Goal: Complete application form

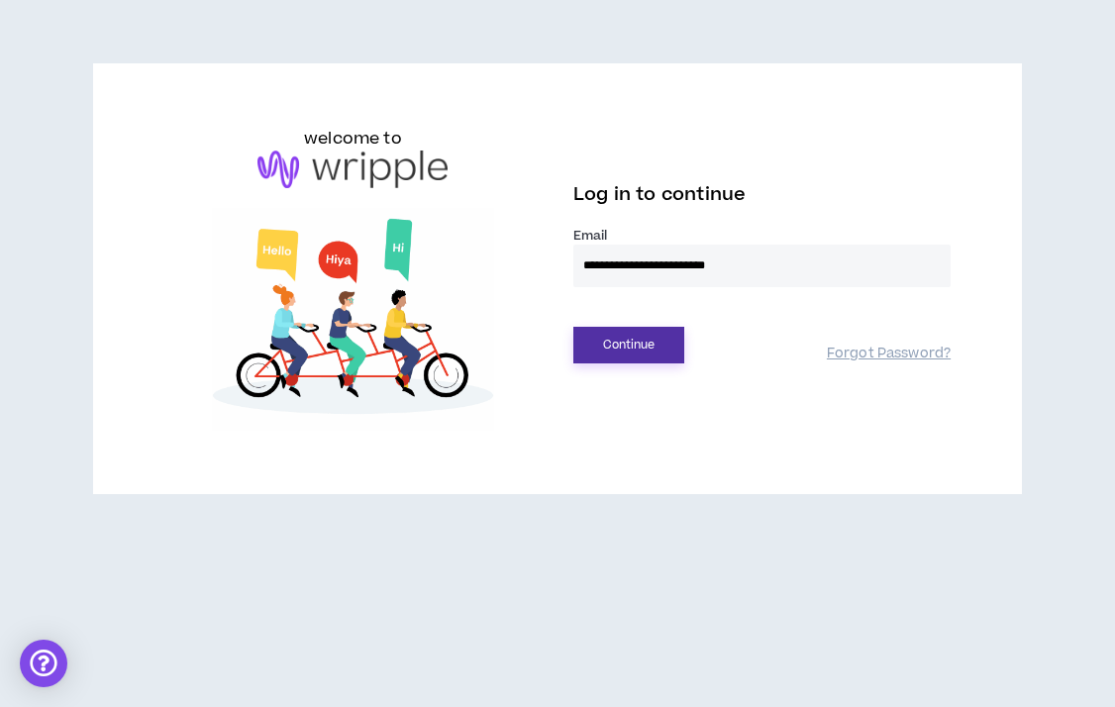
type input "**********"
click at [635, 353] on button "Continue" at bounding box center [628, 345] width 111 height 37
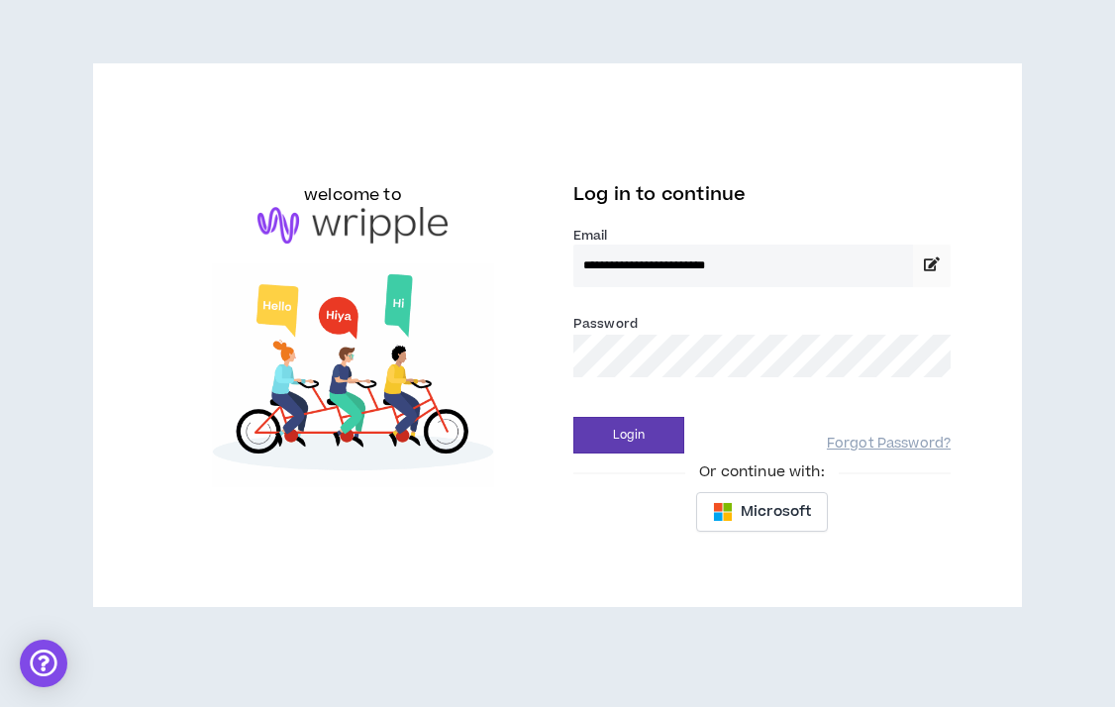
click at [750, 322] on div "Password *" at bounding box center [761, 345] width 377 height 64
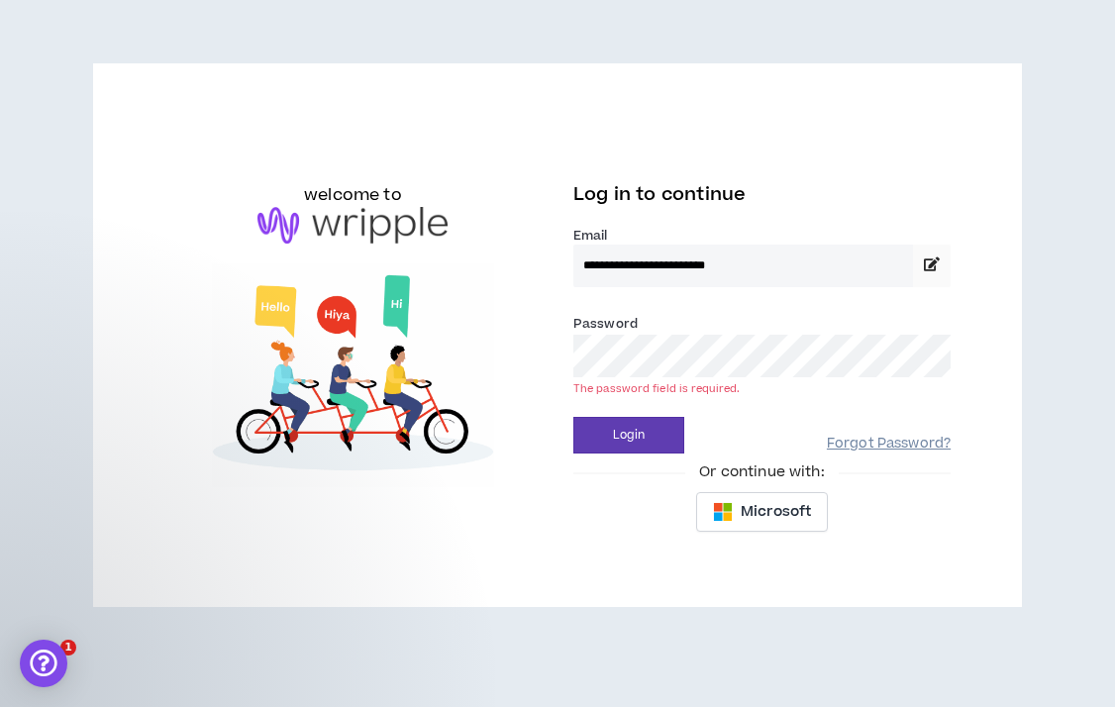
click at [867, 439] on link "Forgot Password?" at bounding box center [889, 444] width 124 height 19
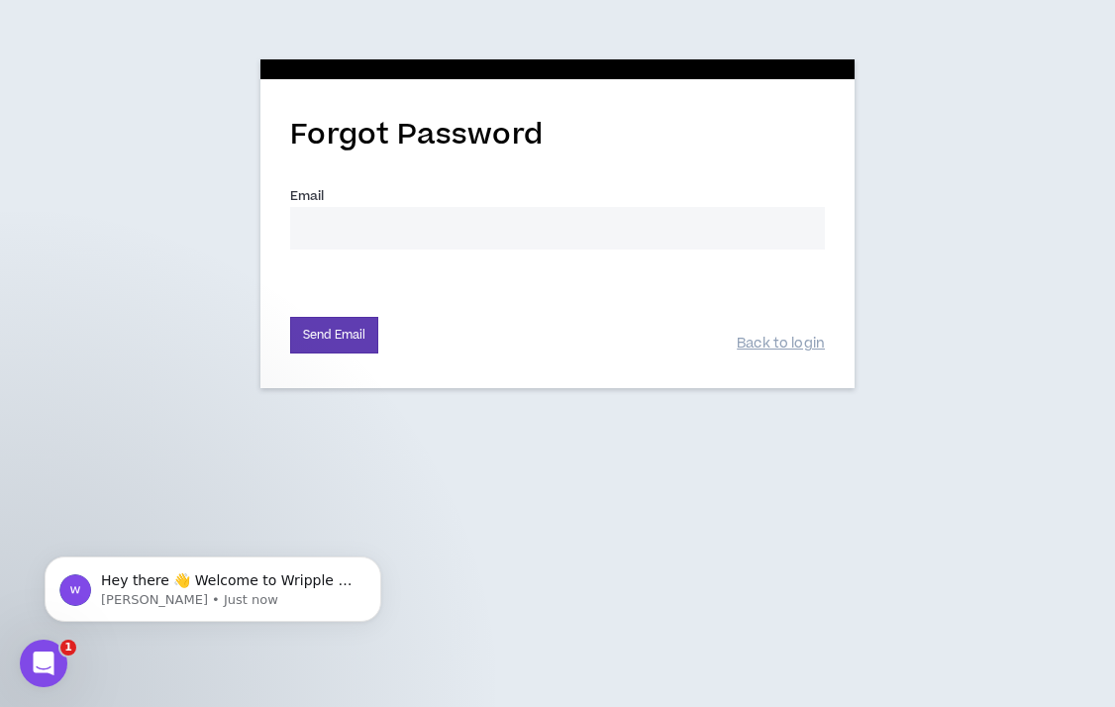
click at [487, 252] on div "Email *" at bounding box center [557, 225] width 535 height 80
click at [431, 228] on input "Email *" at bounding box center [557, 228] width 535 height 43
type input "[EMAIL_ADDRESS][DOMAIN_NAME]"
click at [326, 310] on div "Send Email Back to login" at bounding box center [557, 324] width 535 height 58
click at [328, 331] on button "Send Email" at bounding box center [334, 335] width 88 height 37
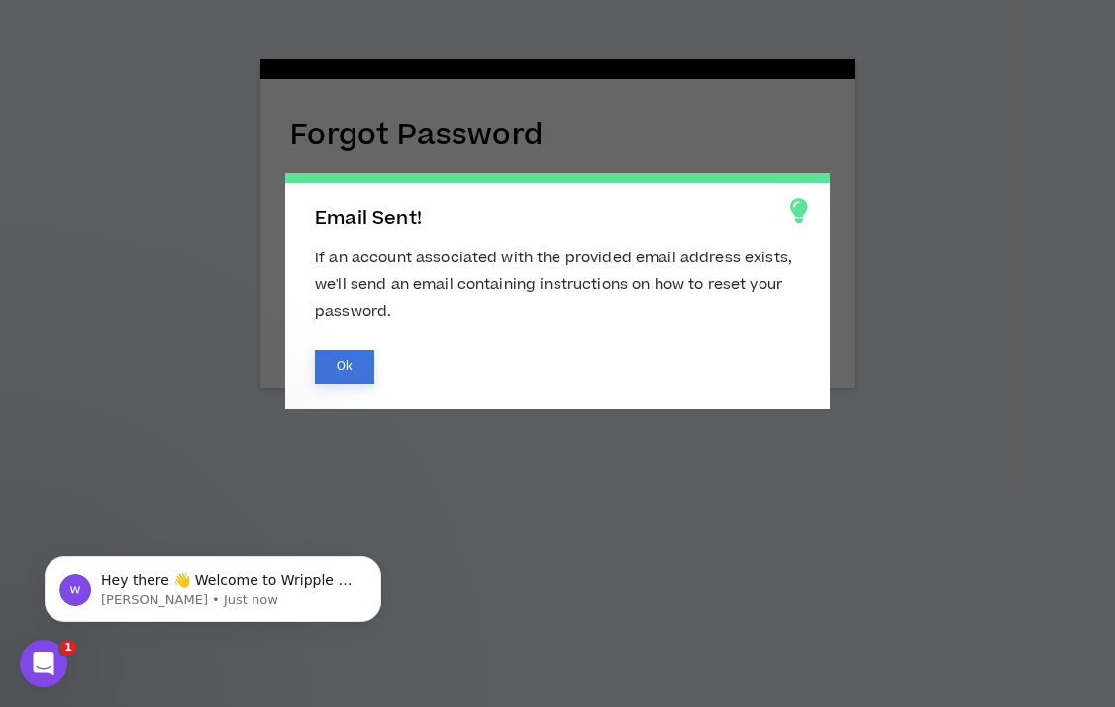
click at [345, 370] on button "Ok" at bounding box center [344, 367] width 59 height 35
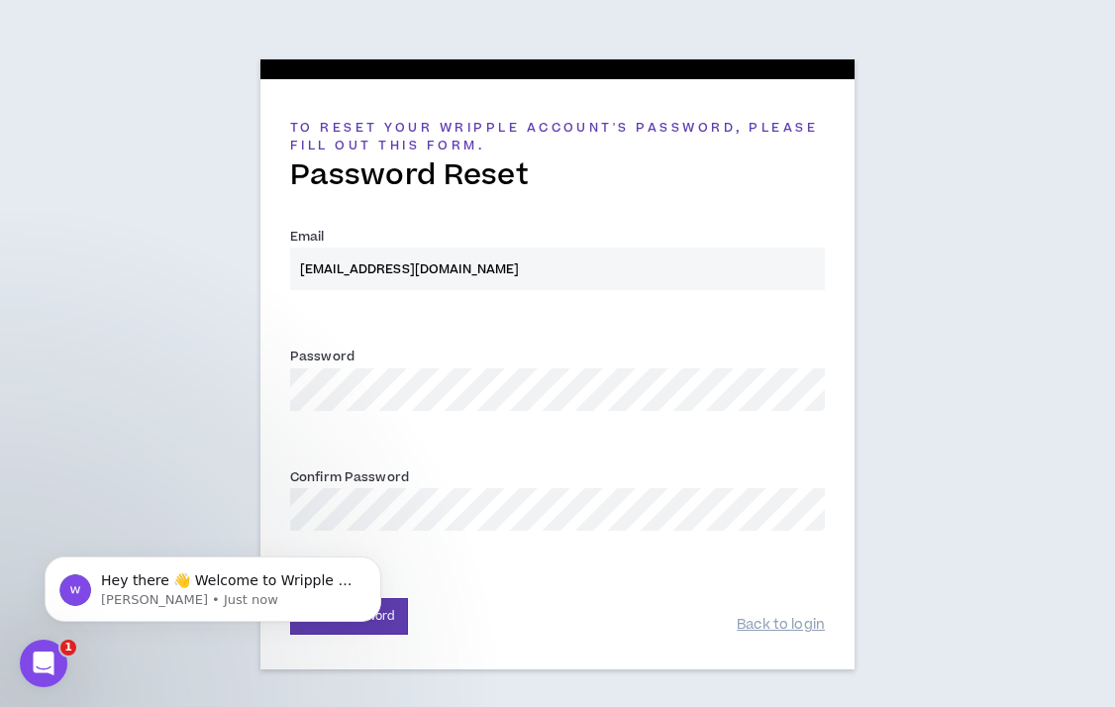
type input "[EMAIL_ADDRESS][DOMAIN_NAME]"
click at [372, 565] on icon "Dismiss notification" at bounding box center [374, 561] width 7 height 7
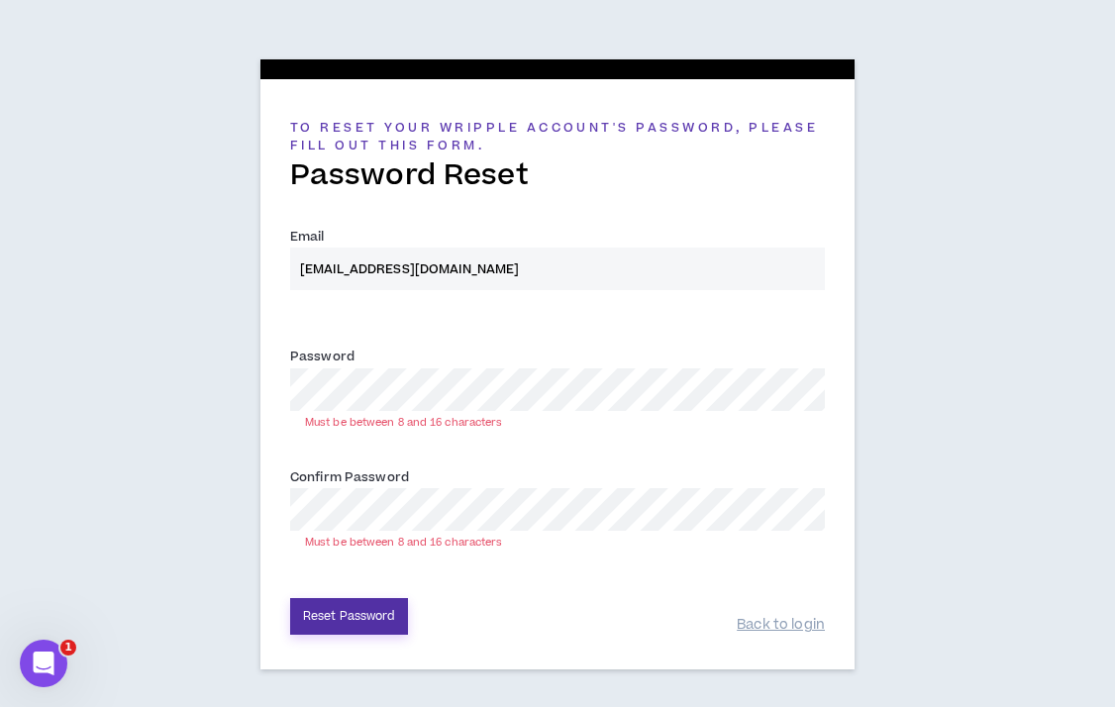
click at [372, 622] on button "Reset Password" at bounding box center [349, 616] width 118 height 37
click at [332, 605] on button "Reset Password" at bounding box center [349, 616] width 118 height 37
click at [429, 356] on div "Password * Must be between 8 and 16 characters" at bounding box center [557, 378] width 535 height 64
click at [365, 614] on button "Reset Password" at bounding box center [349, 616] width 118 height 37
click at [362, 625] on button "Reset Password" at bounding box center [349, 616] width 118 height 37
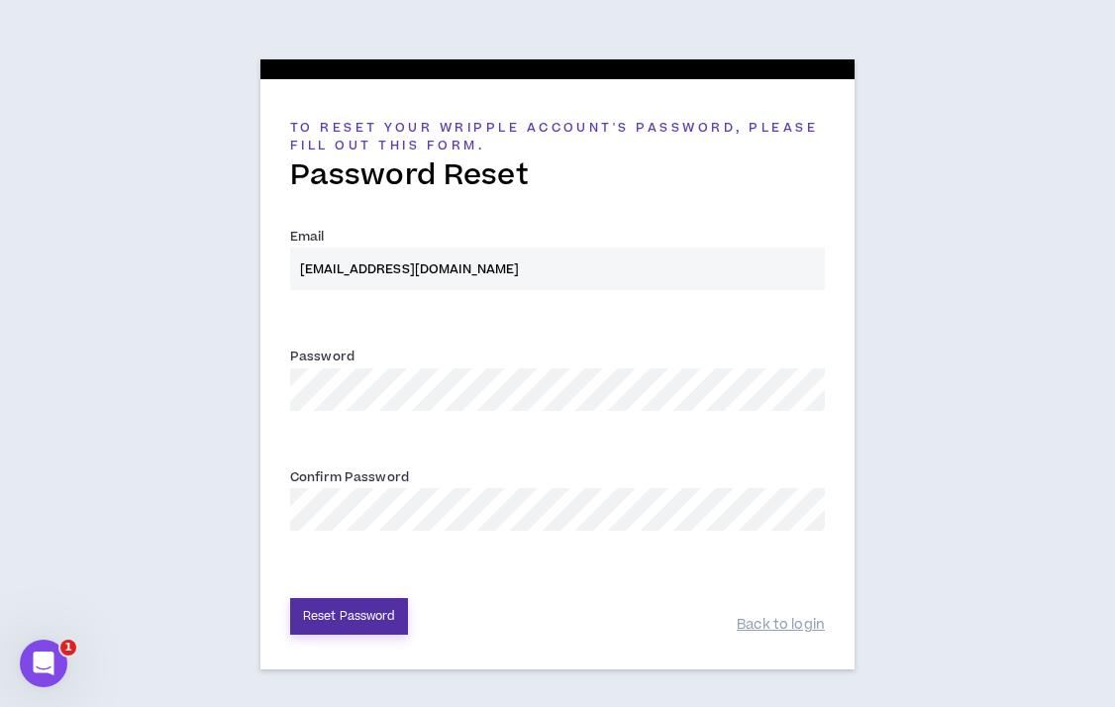
click at [350, 614] on button "Reset Password" at bounding box center [349, 616] width 118 height 37
click at [382, 608] on button "Reset Password" at bounding box center [349, 616] width 118 height 37
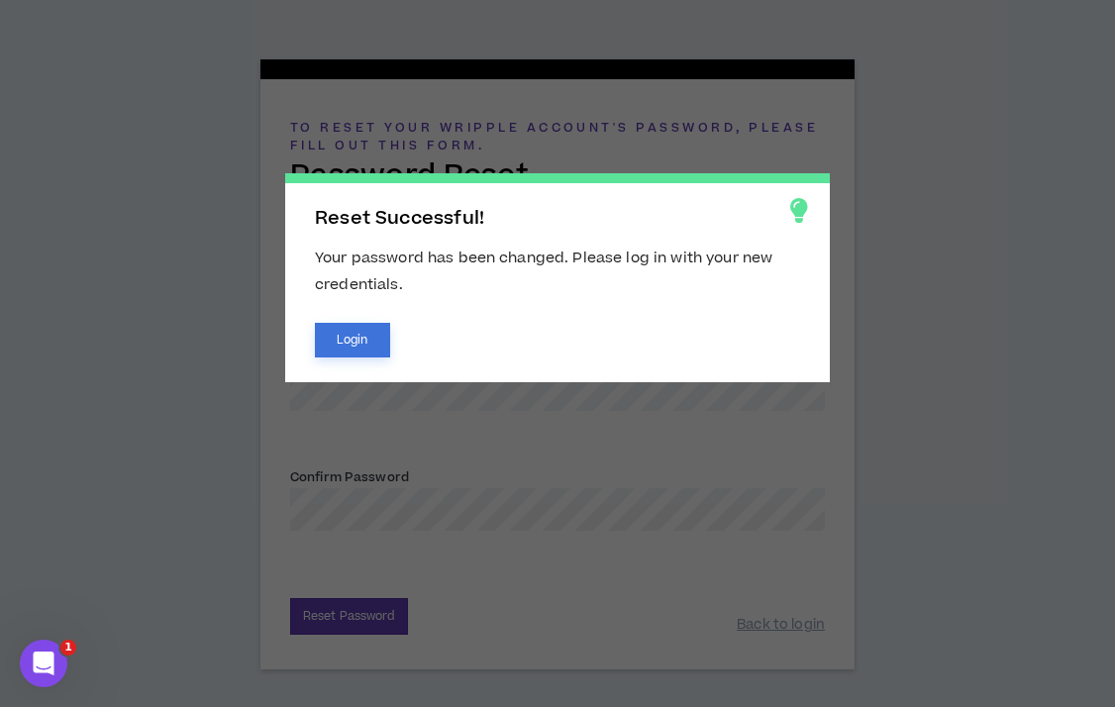
click at [345, 354] on button "Login" at bounding box center [352, 340] width 75 height 35
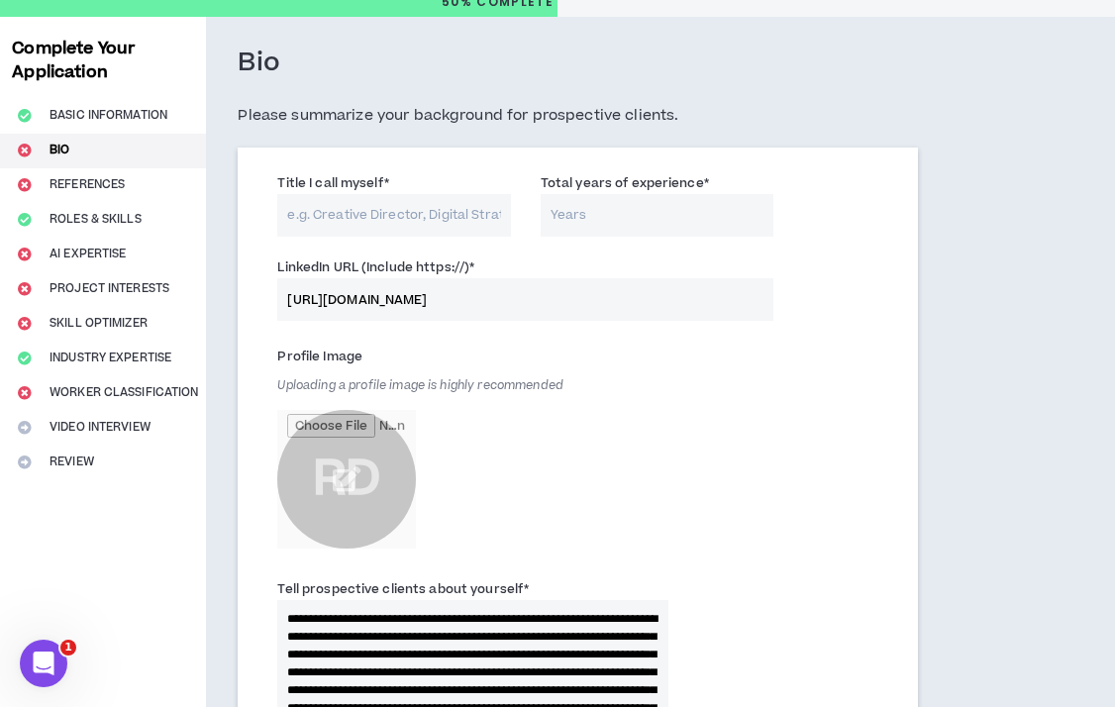
scroll to position [73, 0]
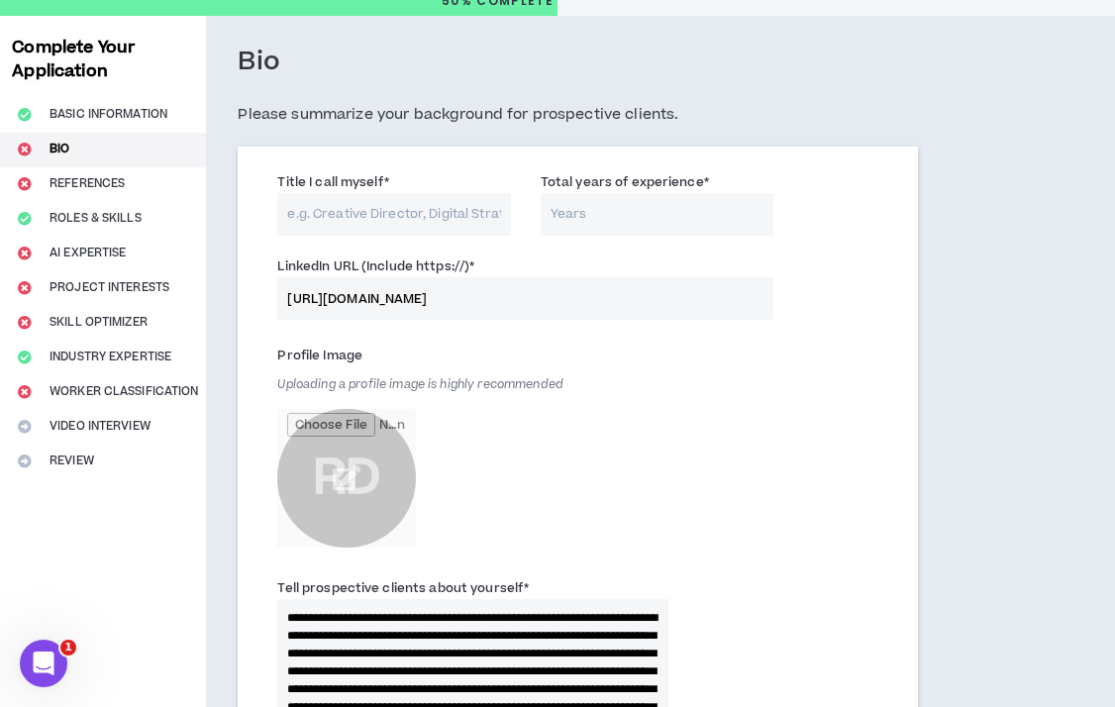
click at [356, 203] on input "Title I call myself *" at bounding box center [393, 214] width 233 height 43
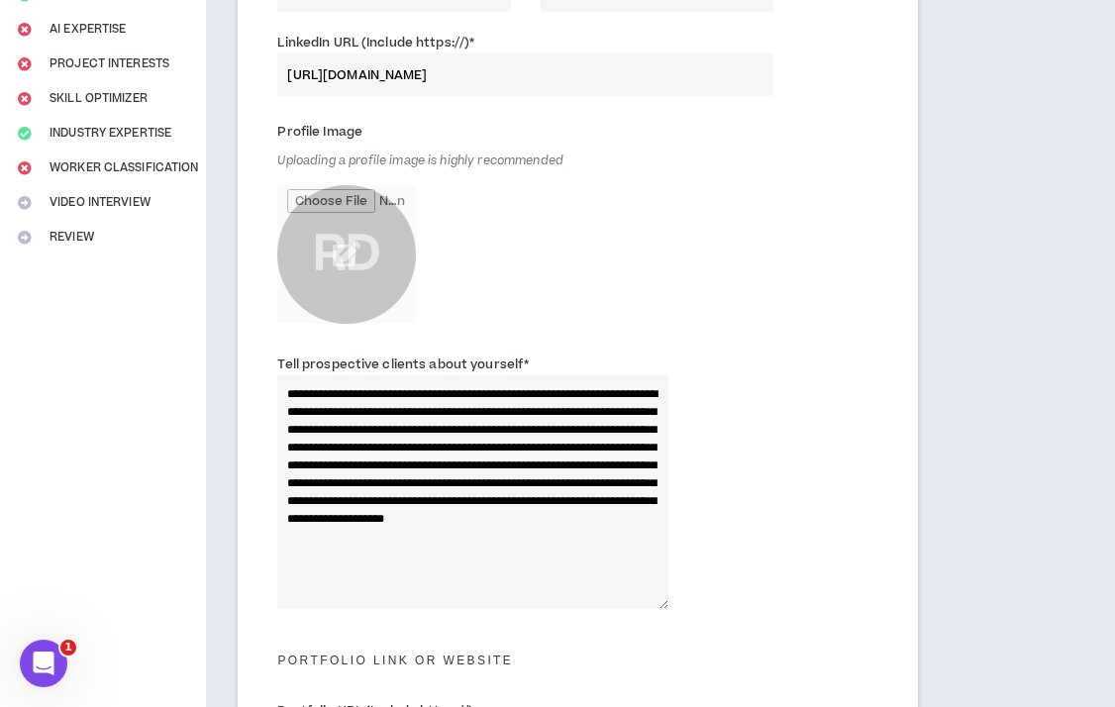
scroll to position [300, 0]
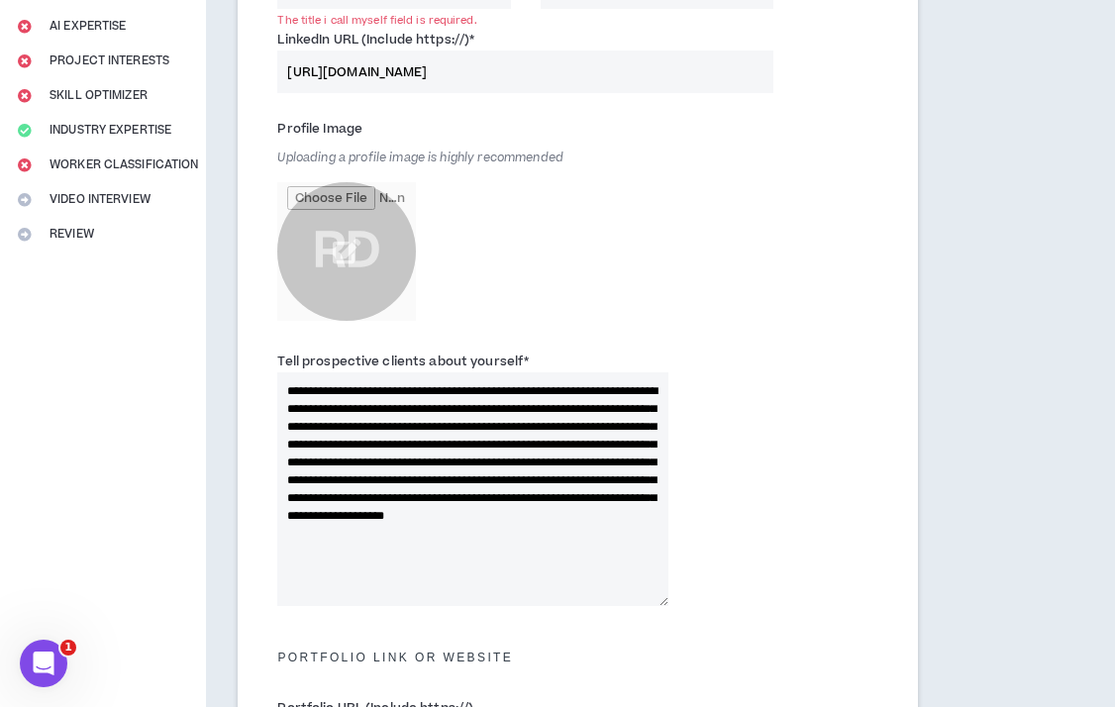
drag, startPoint x: 597, startPoint y: 437, endPoint x: 365, endPoint y: 436, distance: 231.7
click at [365, 436] on textarea "**********" at bounding box center [472, 489] width 390 height 234
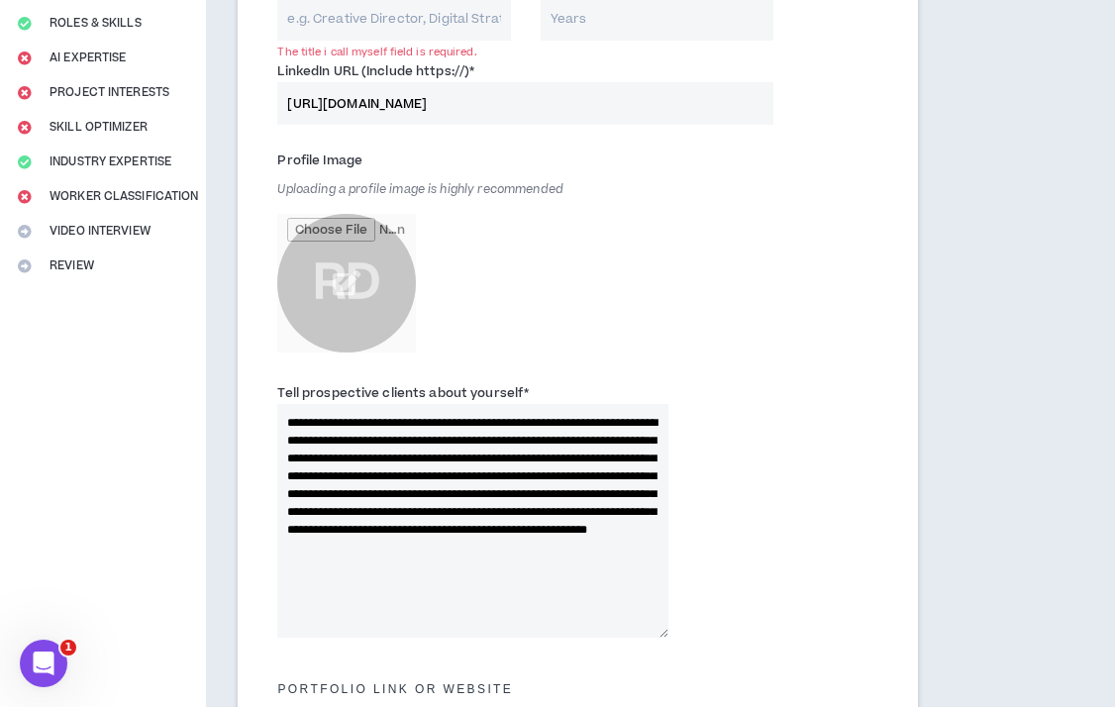
scroll to position [73, 0]
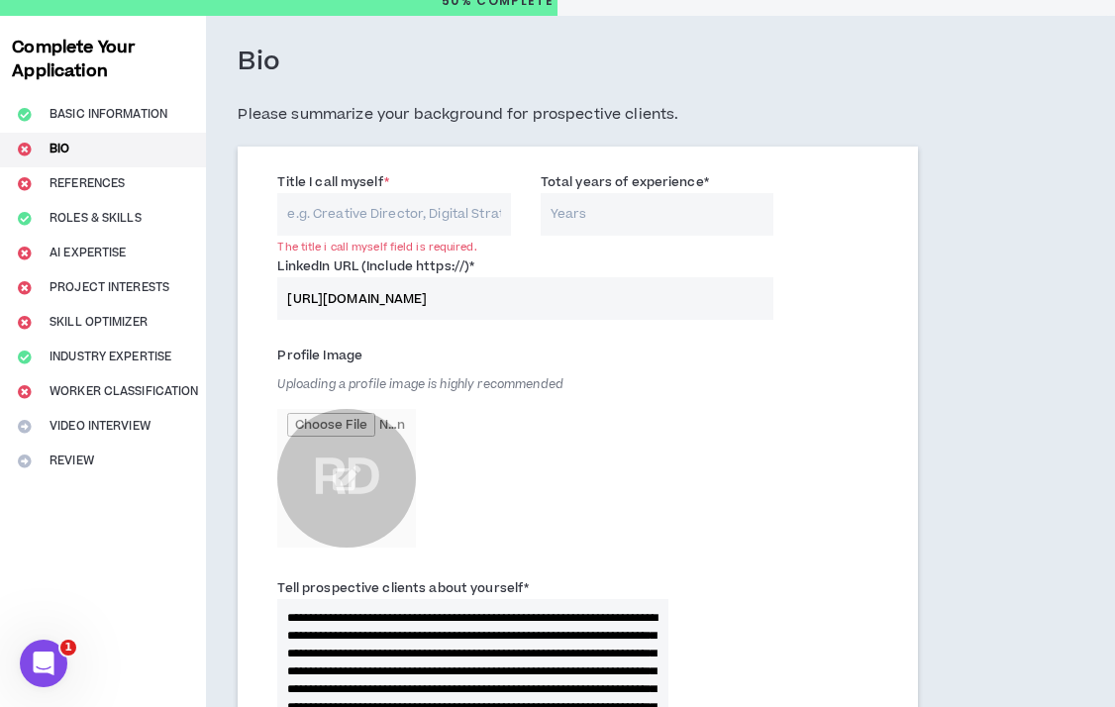
type textarea "**********"
click at [320, 203] on input "Title I call myself *" at bounding box center [393, 214] width 233 height 43
click at [650, 221] on input "Total years of experience *" at bounding box center [657, 214] width 233 height 43
click at [308, 202] on input "Title I call myself *" at bounding box center [393, 214] width 233 height 43
type input "Communications Professional"
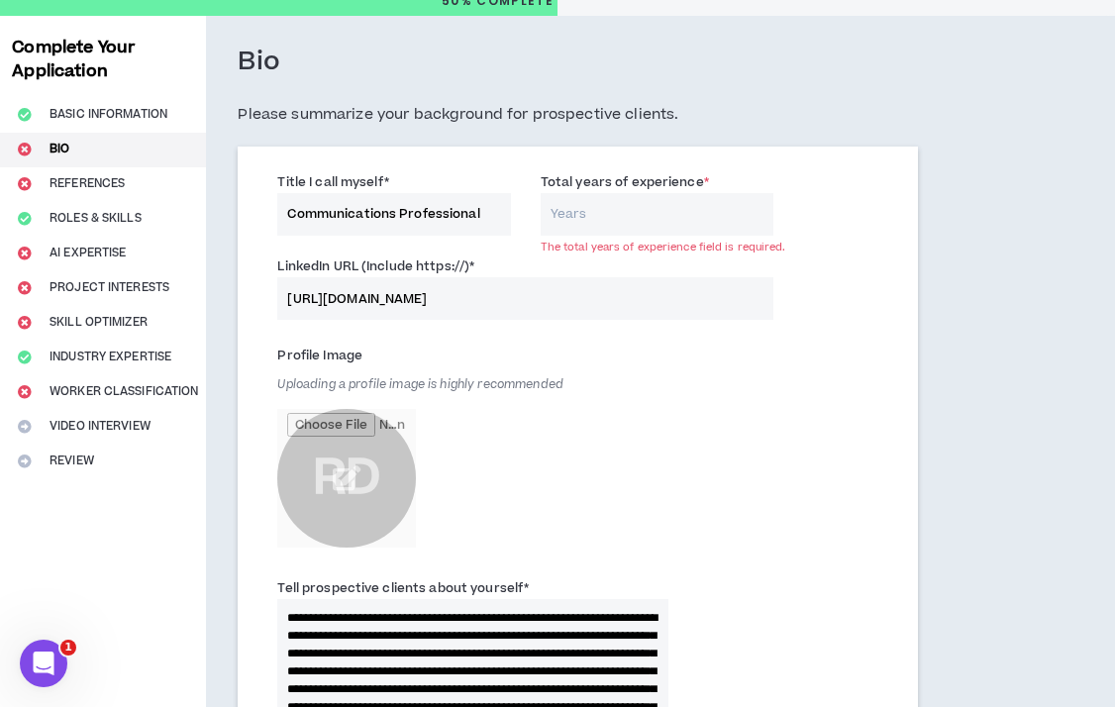
click at [588, 224] on input "Total years of experience *" at bounding box center [657, 214] width 233 height 43
type input "3"
click at [576, 438] on div "Profile Image Uploading a profile image is highly recommended RD" at bounding box center [472, 449] width 390 height 218
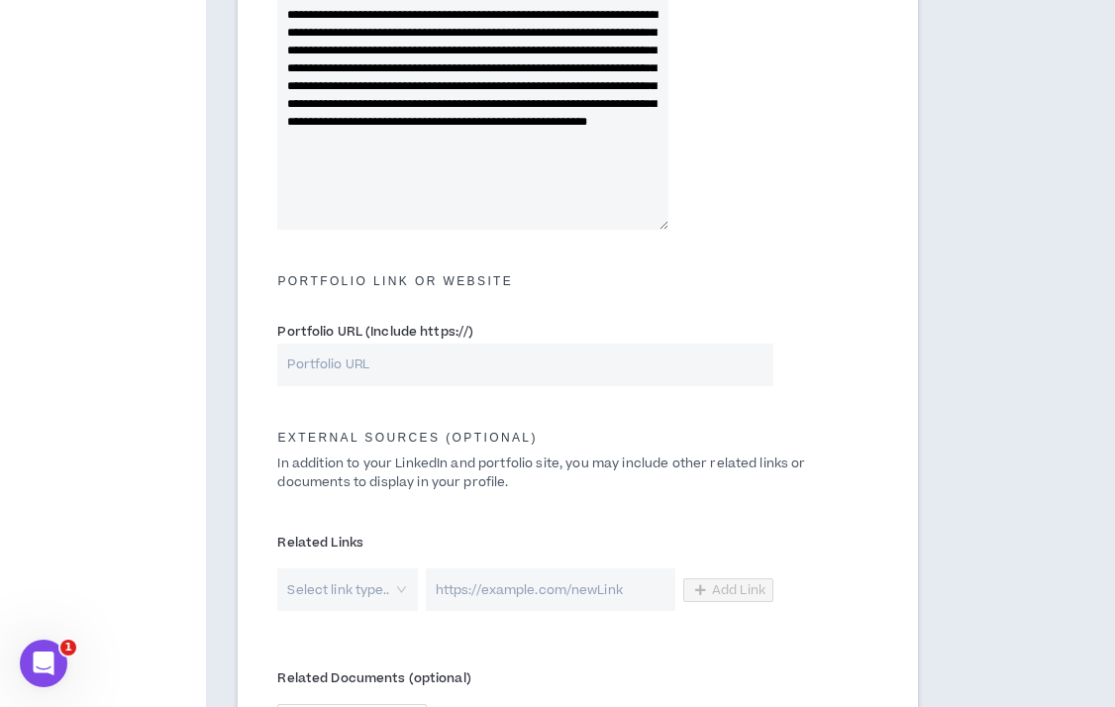
scroll to position [764, 0]
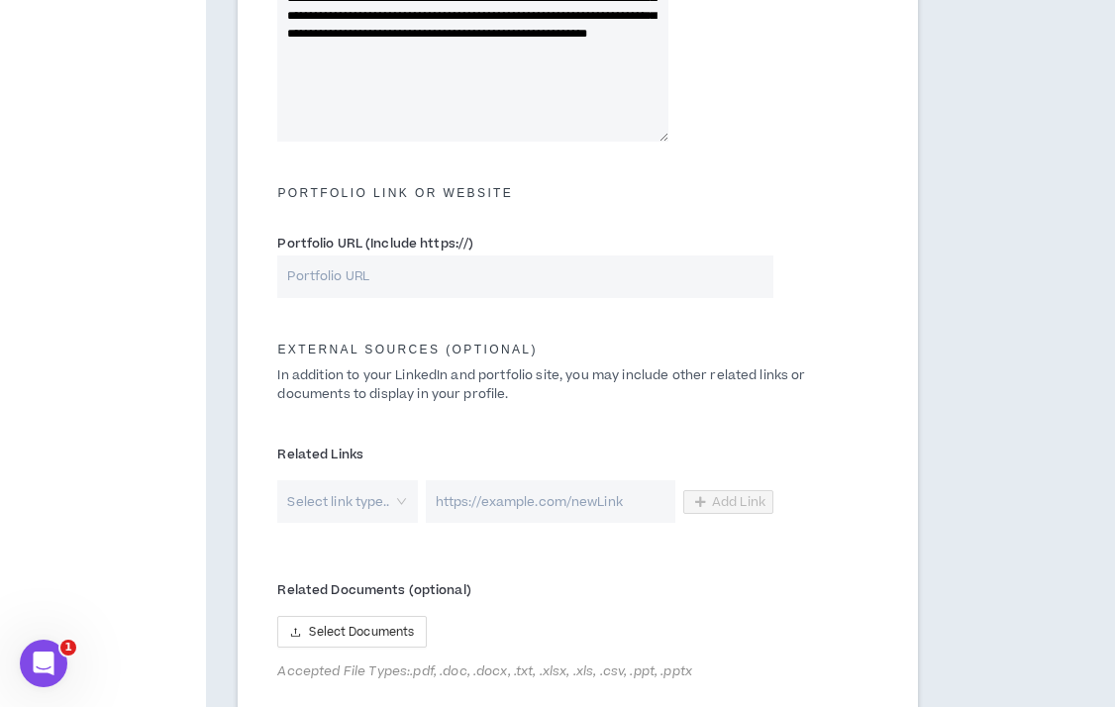
click at [354, 493] on input "search" at bounding box center [340, 501] width 104 height 43
click at [413, 408] on div "External Sources (optional) In addition to your LinkedIn and portfolio site, yo…" at bounding box center [577, 366] width 631 height 96
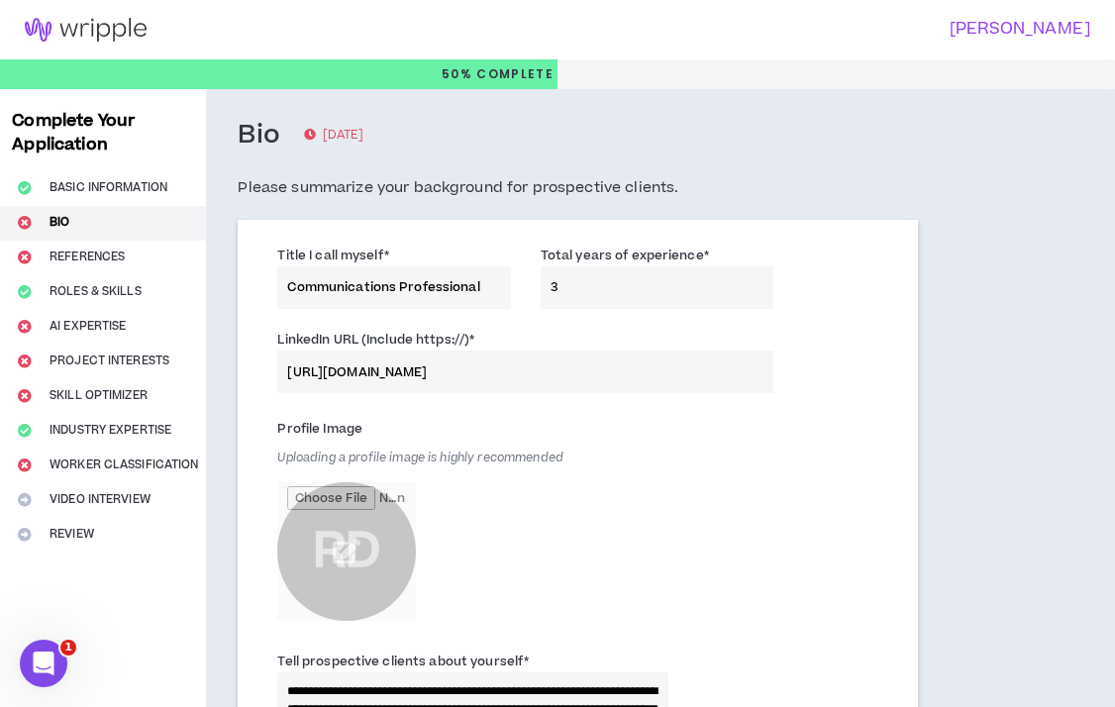
scroll to position [0, 0]
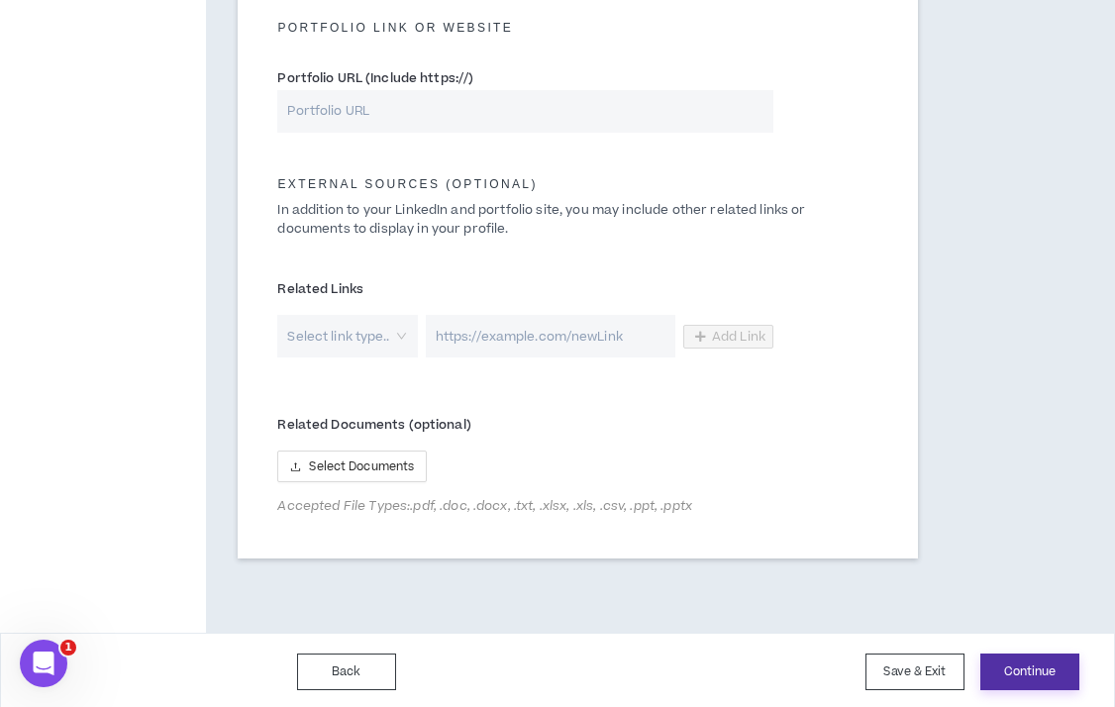
click at [1024, 672] on button "Continue" at bounding box center [1029, 672] width 99 height 37
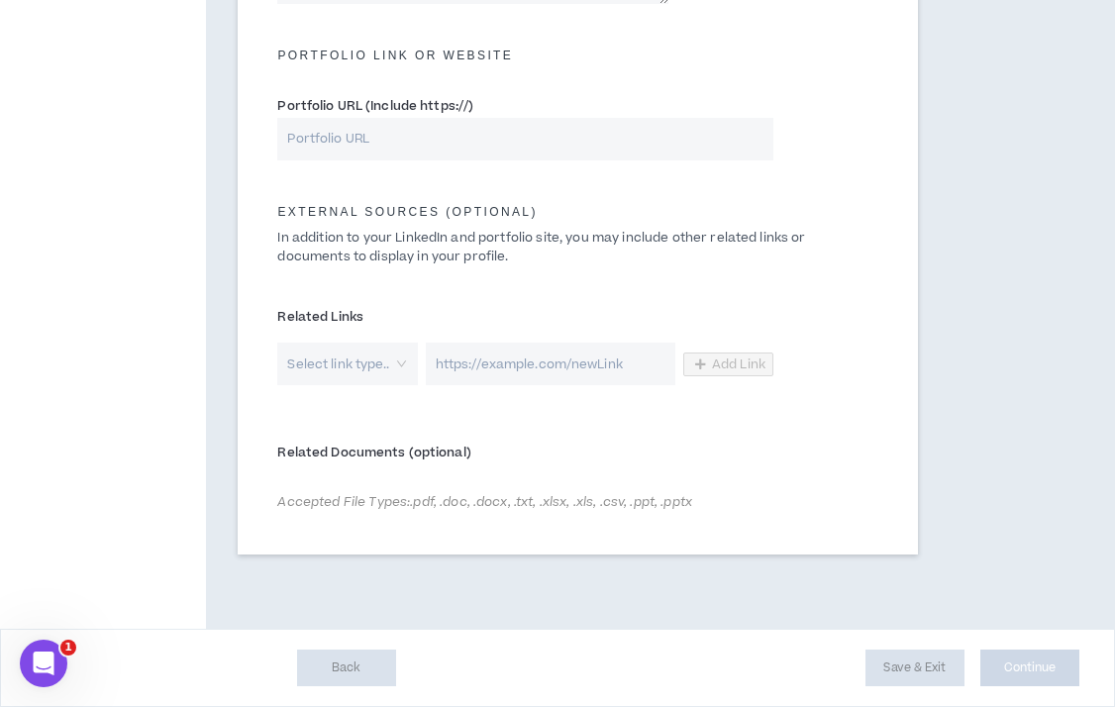
scroll to position [898, 0]
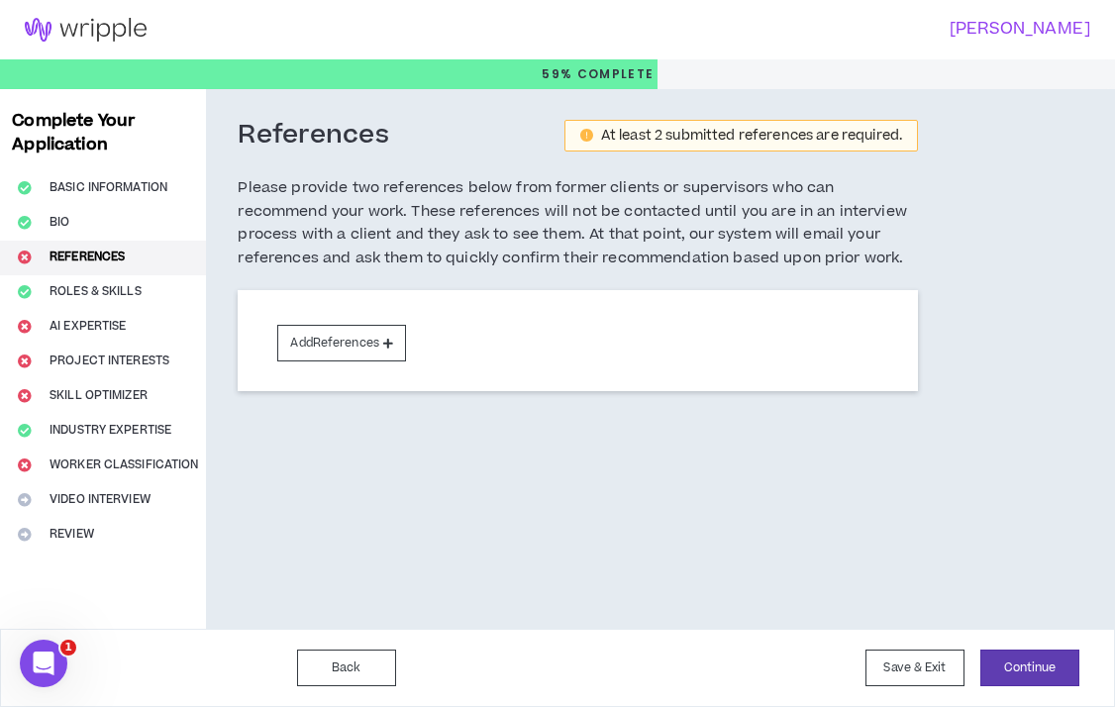
click at [66, 387] on div "Complete Your Application Basic Information Bio References Roles & Skills AI Ex…" at bounding box center [103, 359] width 206 height 540
click at [41, 650] on icon "Open Intercom Messenger" at bounding box center [44, 664] width 33 height 33
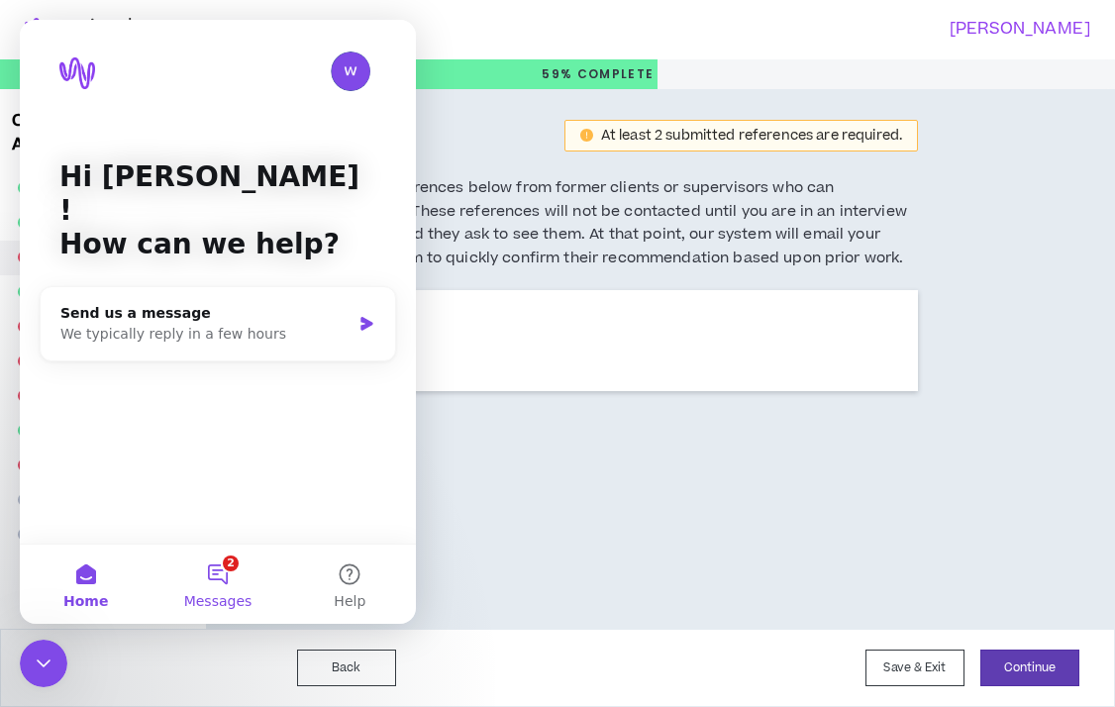
click at [215, 583] on button "2 Messages" at bounding box center [217, 584] width 132 height 79
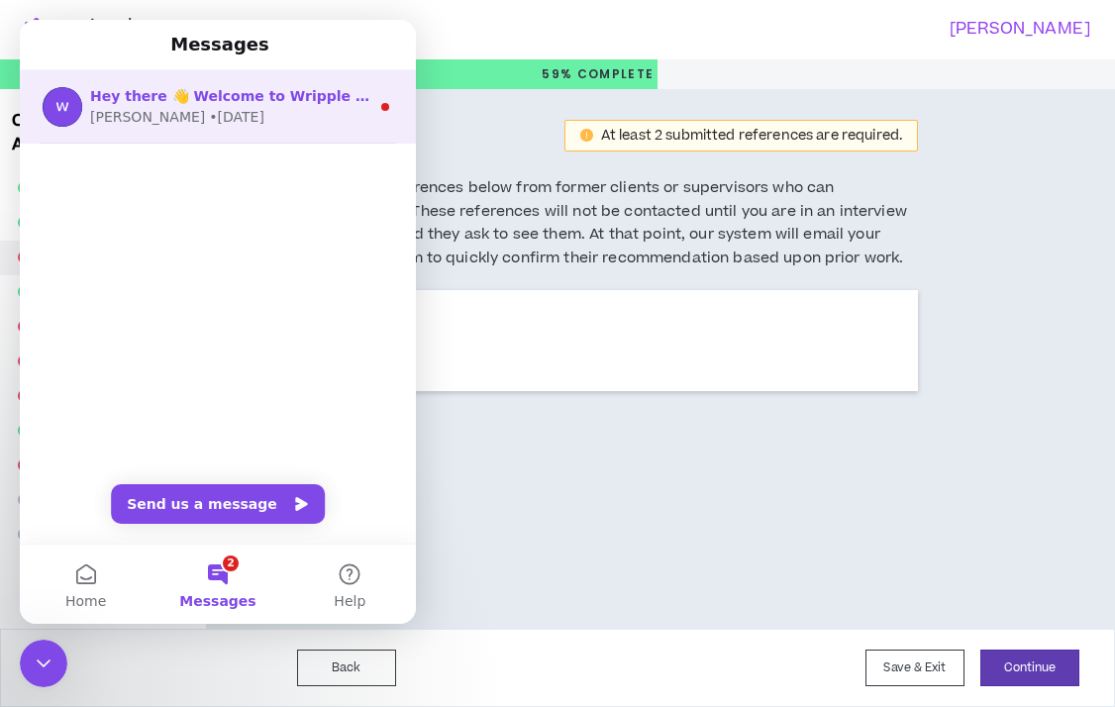
click at [209, 118] on div "• 18w ago" at bounding box center [236, 117] width 55 height 21
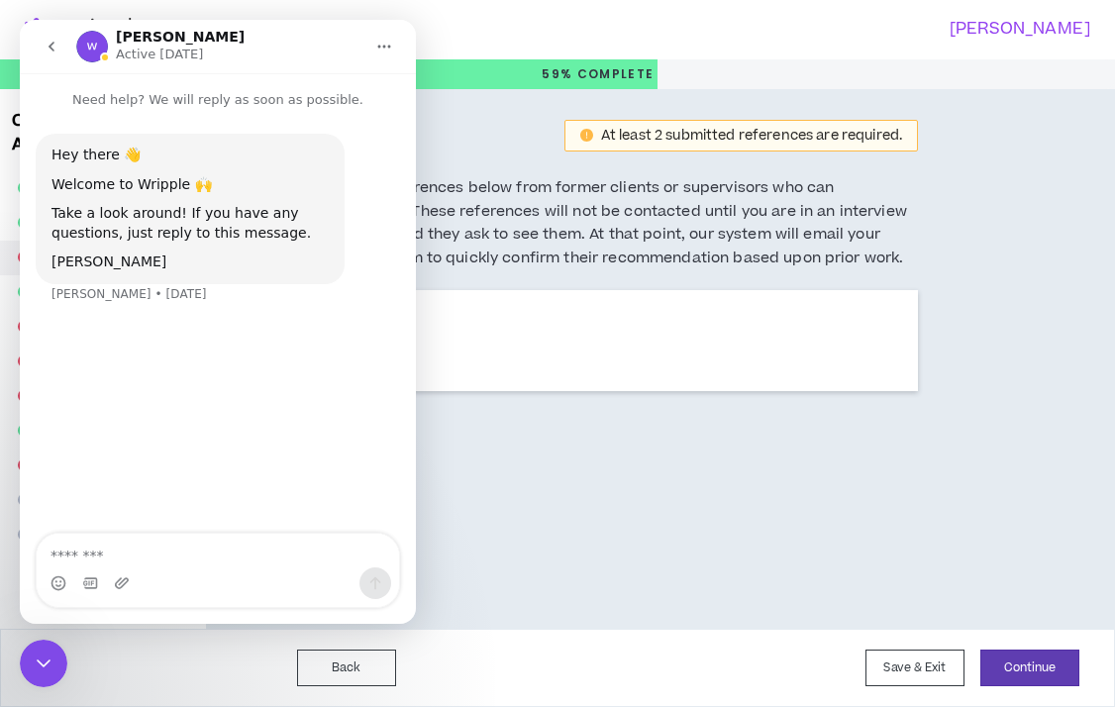
click at [51, 50] on icon "go back" at bounding box center [52, 47] width 6 height 10
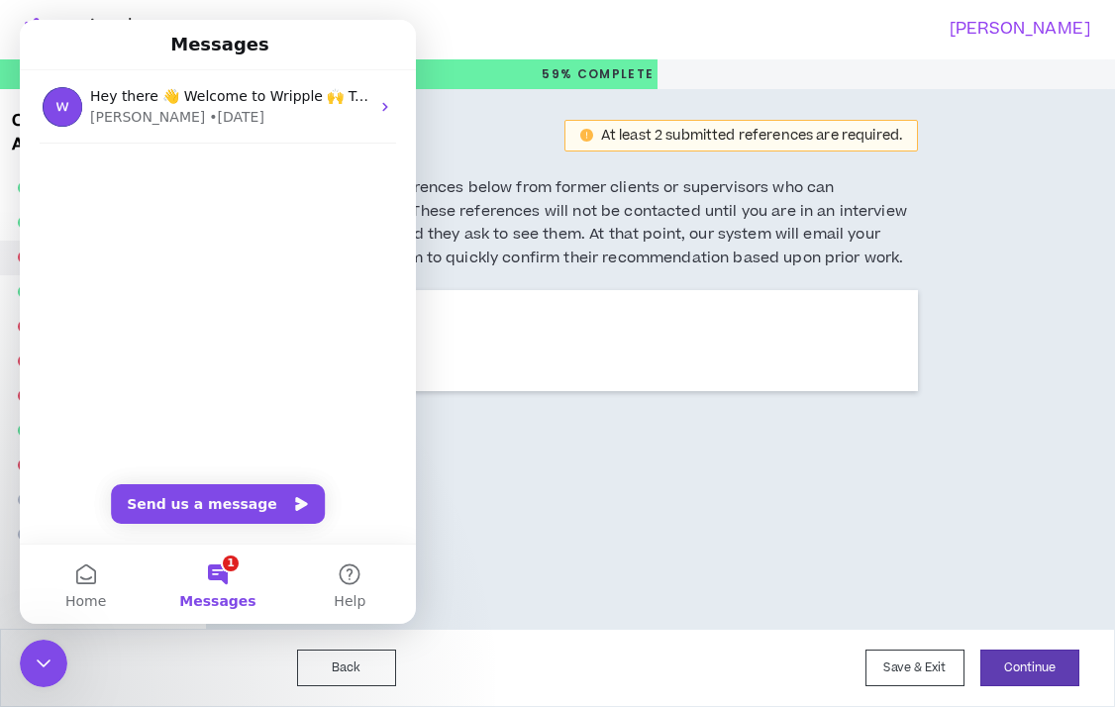
click at [542, 272] on div "References At least 2 submitted references are required. Please provide two ref…" at bounding box center [578, 204] width 680 height 171
click at [212, 578] on button "1 Messages" at bounding box center [217, 584] width 132 height 79
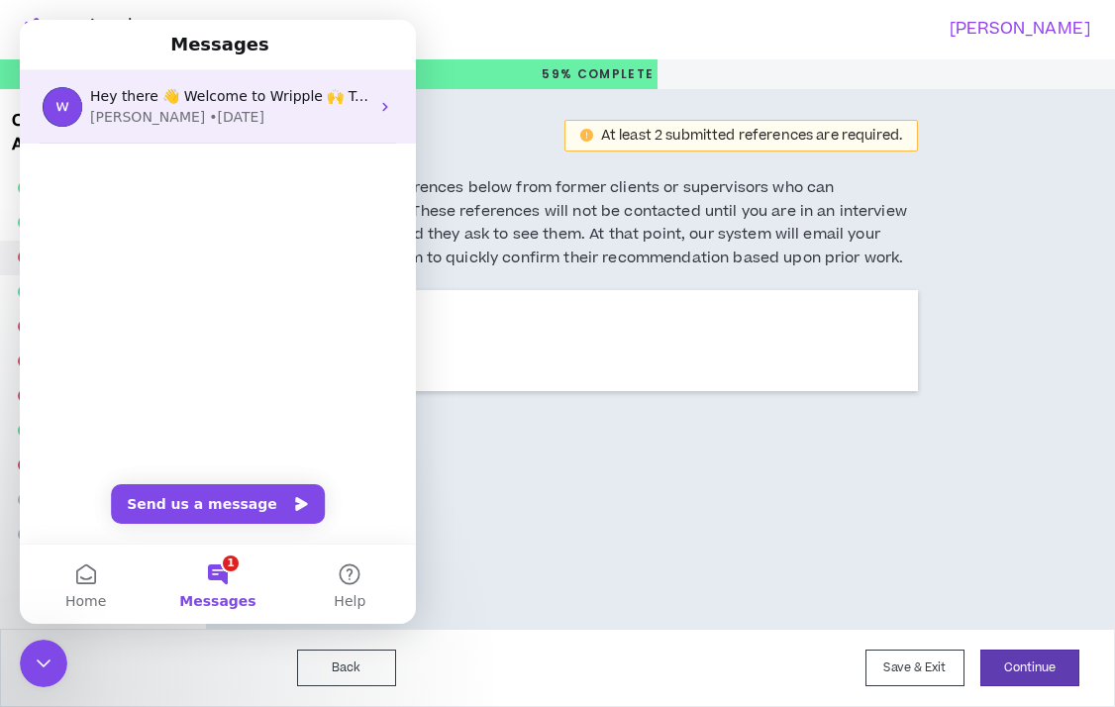
click at [251, 134] on div "Hey there 👋 Welcome to Wripple 🙌 Take a look around! If you have any questions,…" at bounding box center [218, 106] width 396 height 73
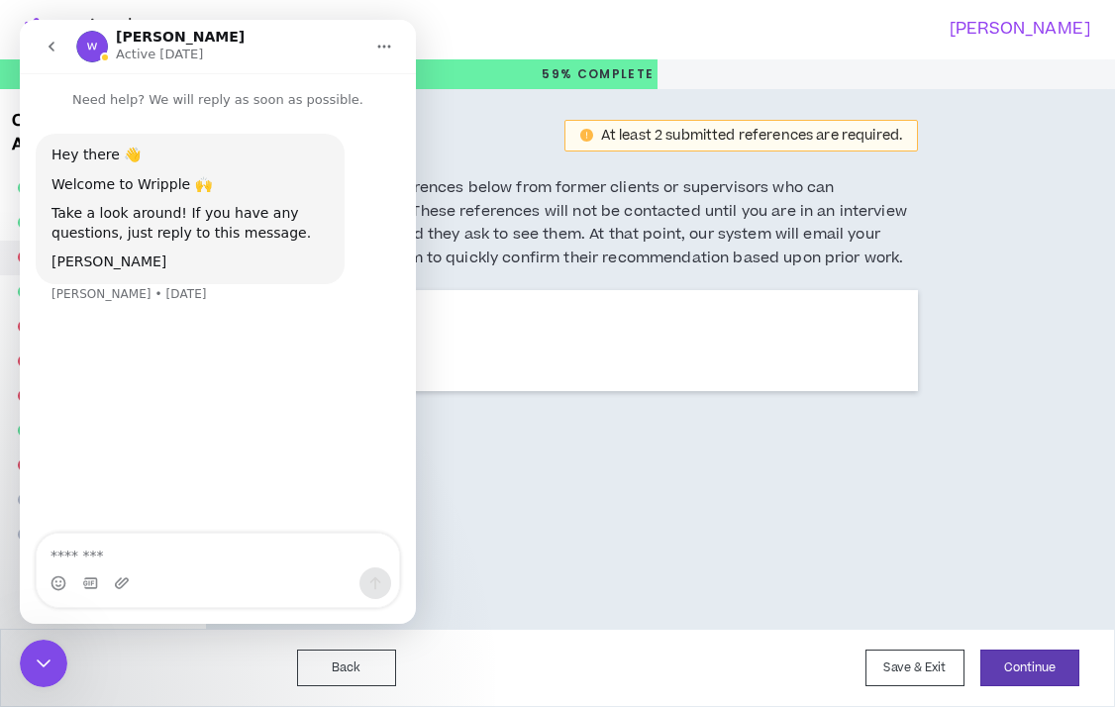
click at [660, 209] on h5 "Please provide two references below from former clients or supervisors who can …" at bounding box center [578, 223] width 680 height 94
click at [822, 156] on div "References At least 2 submitted references are required. Please provide two ref…" at bounding box center [578, 204] width 680 height 171
click at [53, 42] on icon "go back" at bounding box center [52, 47] width 16 height 16
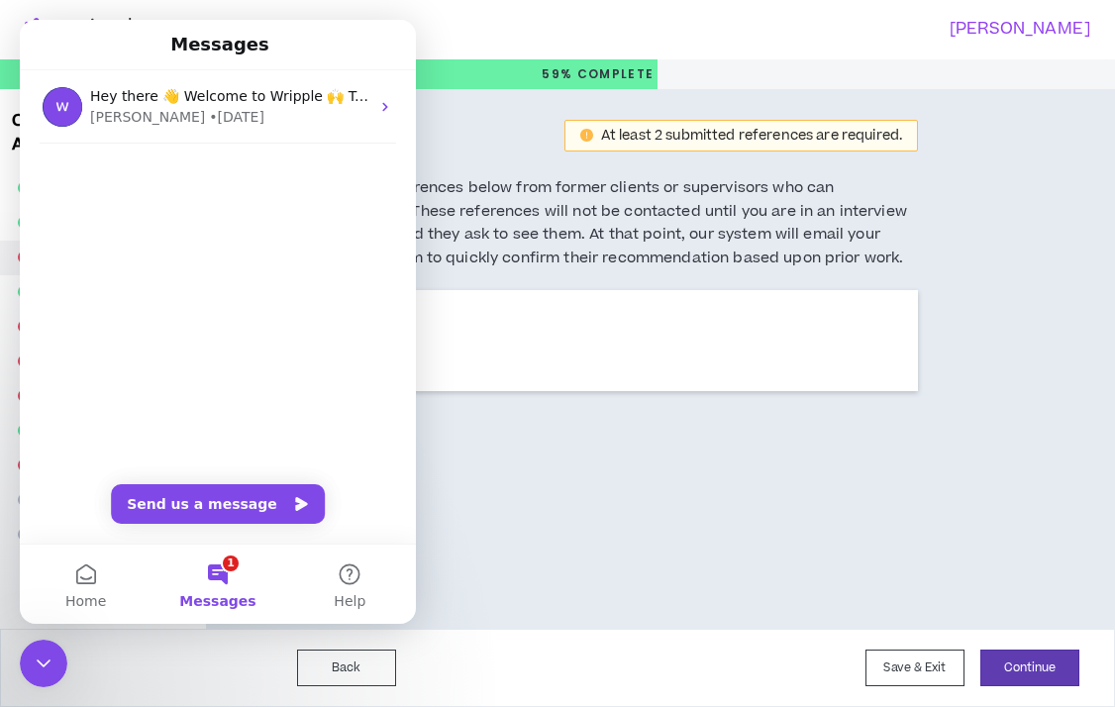
click at [573, 155] on div "References At least 2 submitted references are required. Please provide two ref…" at bounding box center [578, 204] width 680 height 171
click at [212, 577] on button "1 Messages" at bounding box center [217, 584] width 132 height 79
click at [666, 244] on h5 "Please provide two references below from former clients or supervisors who can …" at bounding box center [578, 223] width 680 height 94
click at [648, 121] on div "At least 2 submitted references are required." at bounding box center [740, 136] width 353 height 32
